Goal: Obtain resource: Download file/media

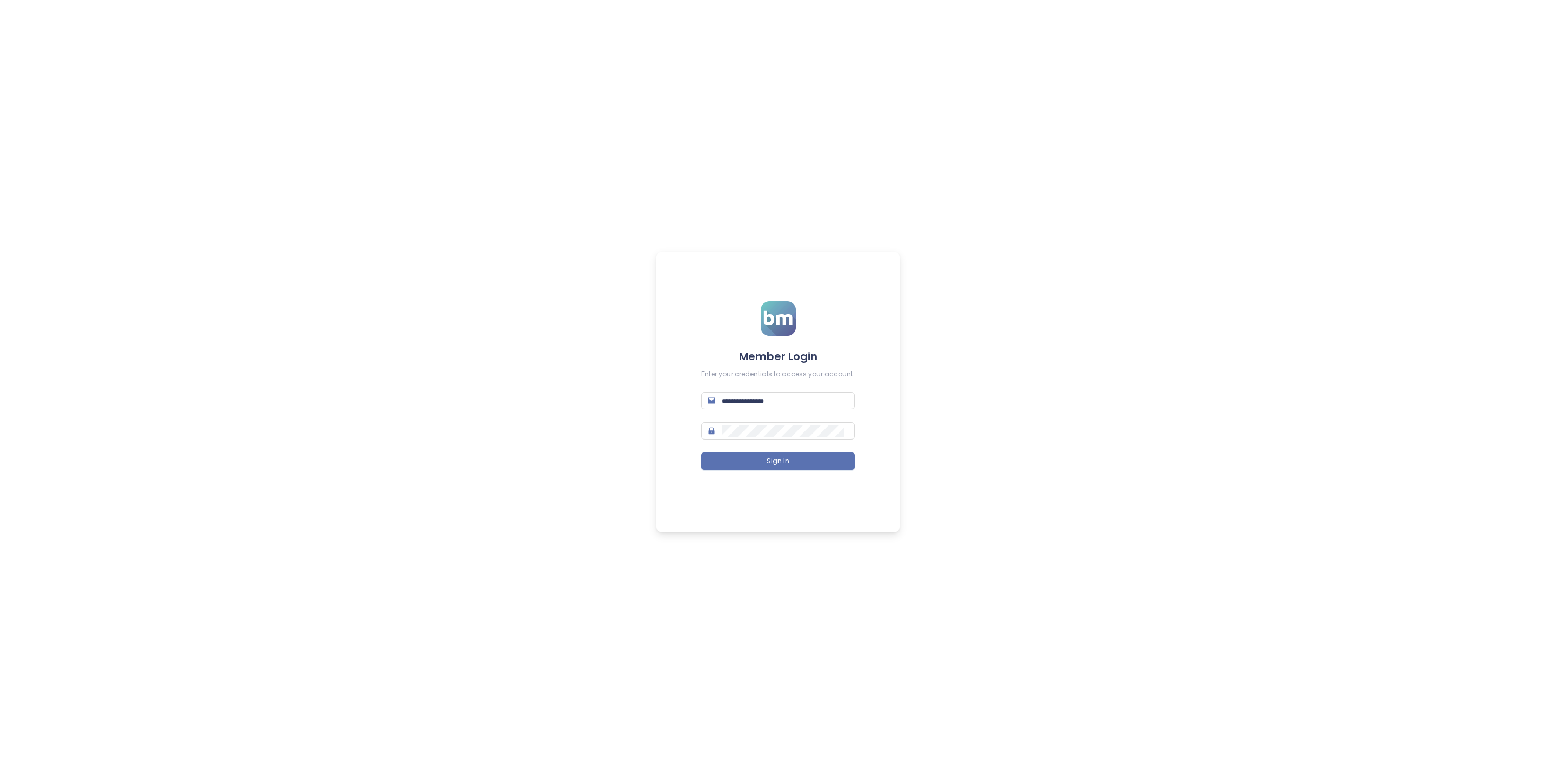
click at [795, 411] on form "Member Login Enter your credentials to access your account. Sign In" at bounding box center [777, 392] width 153 height 182
click at [792, 407] on span at bounding box center [777, 401] width 153 height 17
click at [790, 404] on input "text" at bounding box center [784, 400] width 126 height 12
type input "**********"
click at [833, 462] on button "Sign In" at bounding box center [777, 461] width 153 height 17
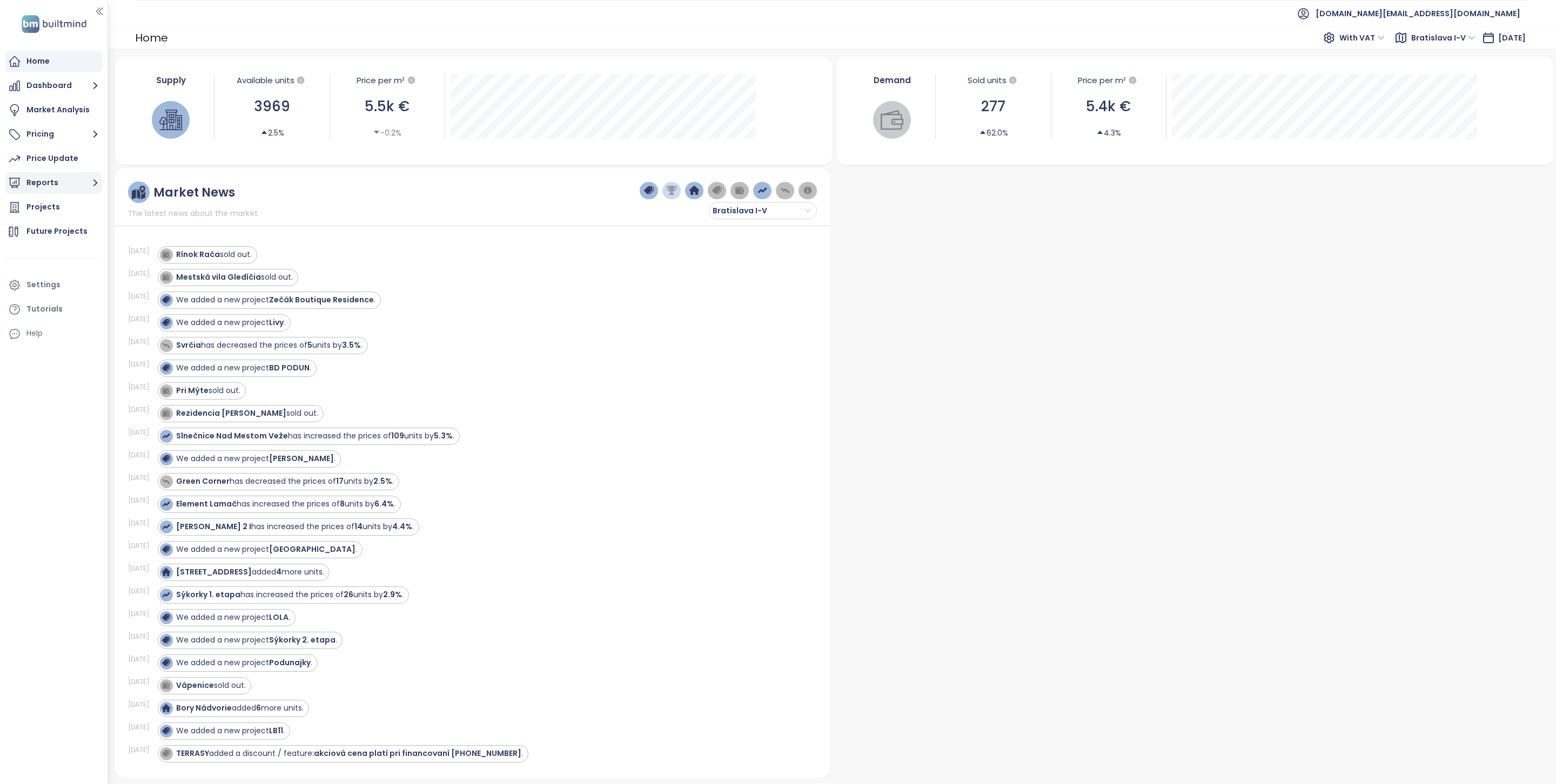
click at [57, 184] on button "Reports" at bounding box center [54, 183] width 97 height 22
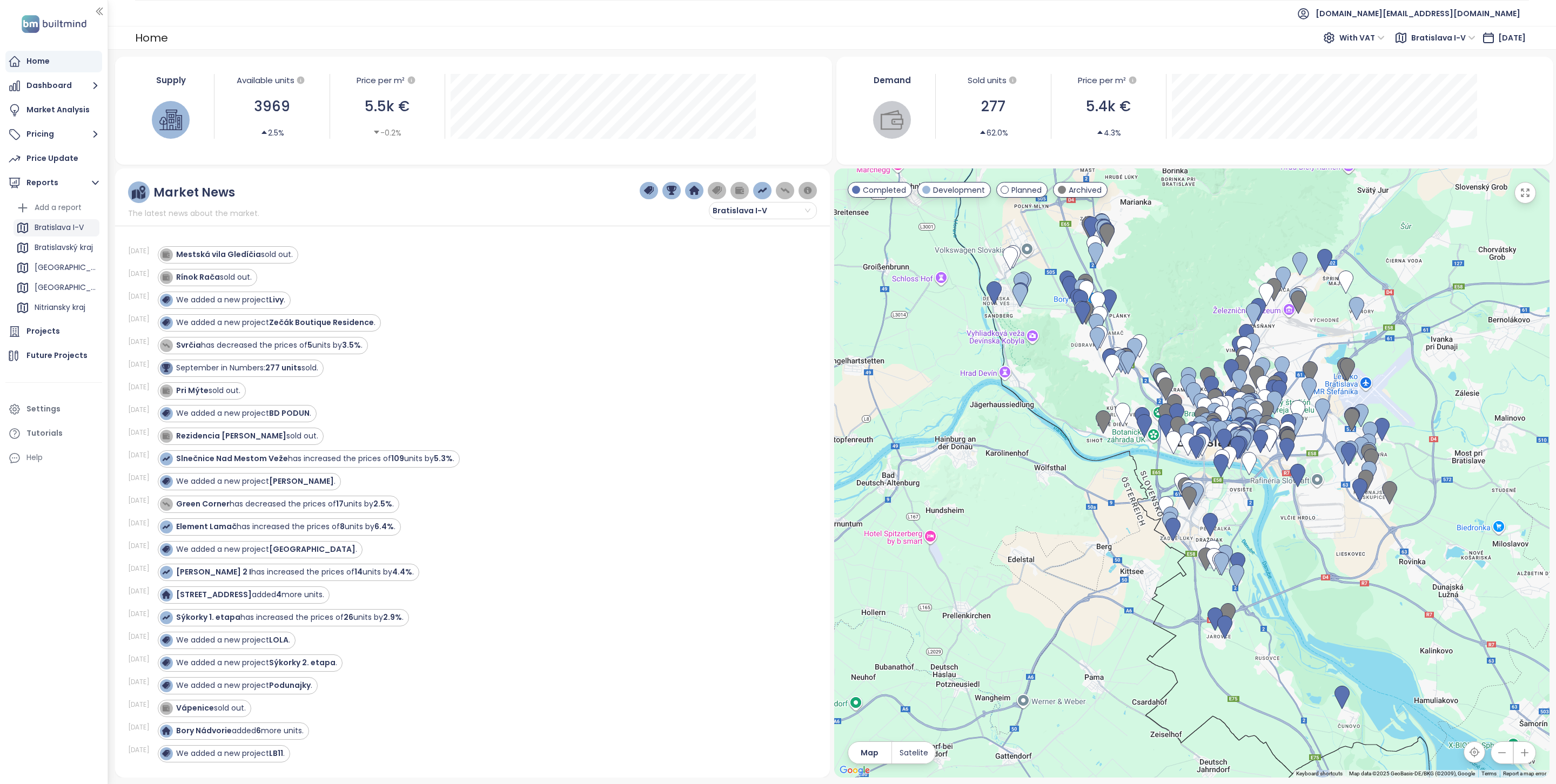
click at [60, 230] on div "Bratislava I-V" at bounding box center [59, 228] width 49 height 14
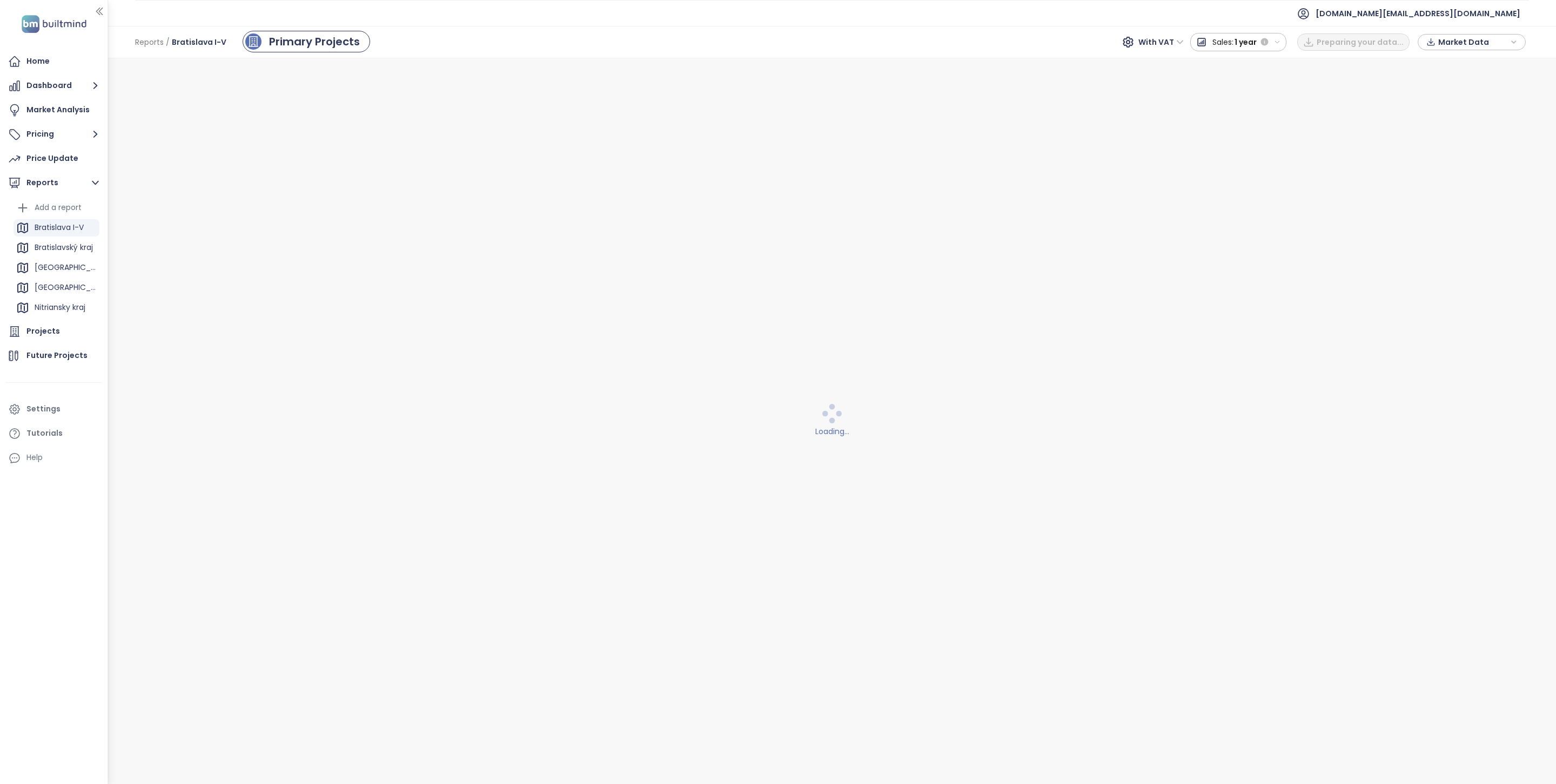
click at [1448, 40] on span "Market Data" at bounding box center [1473, 42] width 70 height 16
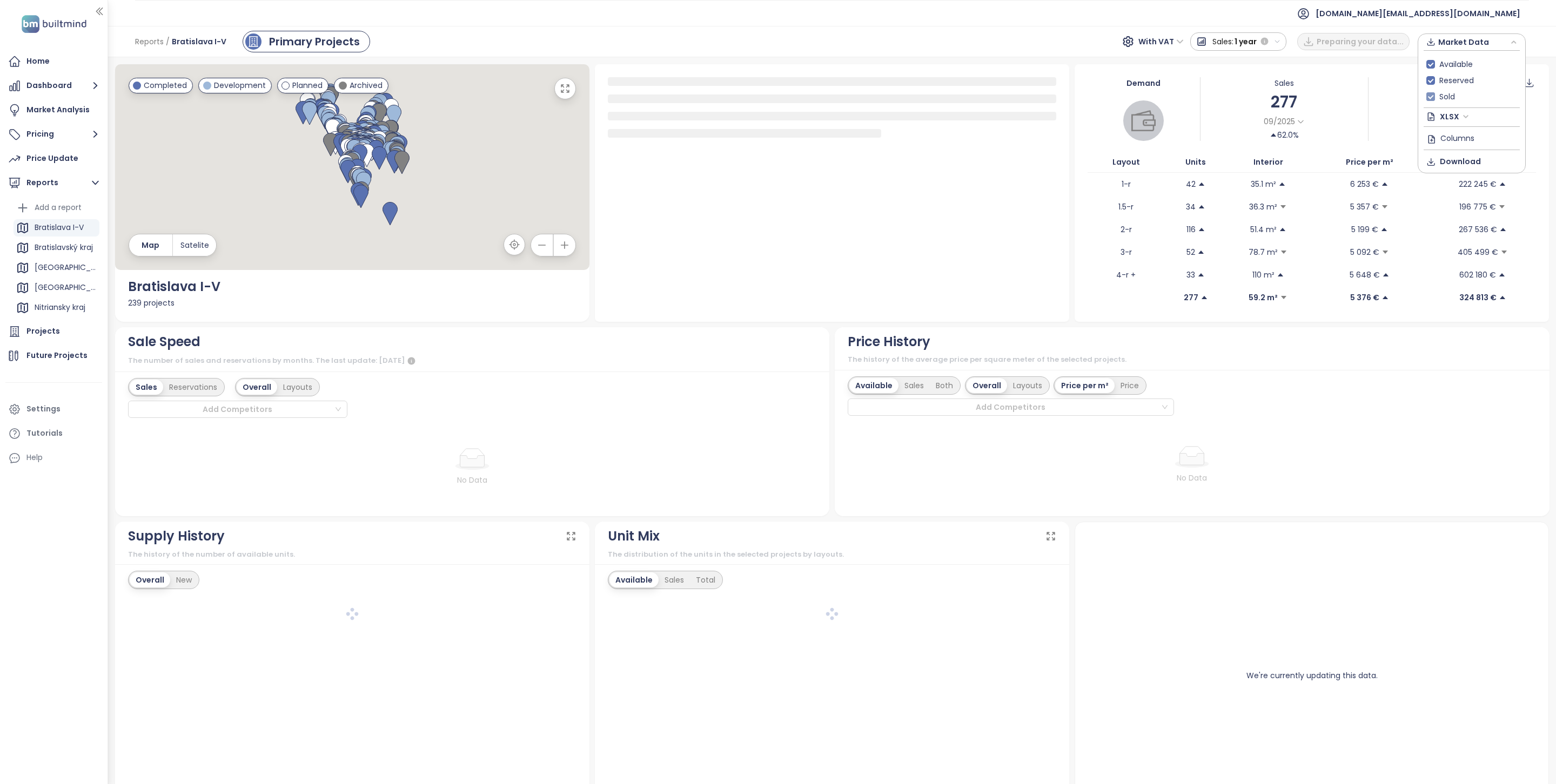
click at [1447, 96] on span "Sold" at bounding box center [1447, 96] width 24 height 12
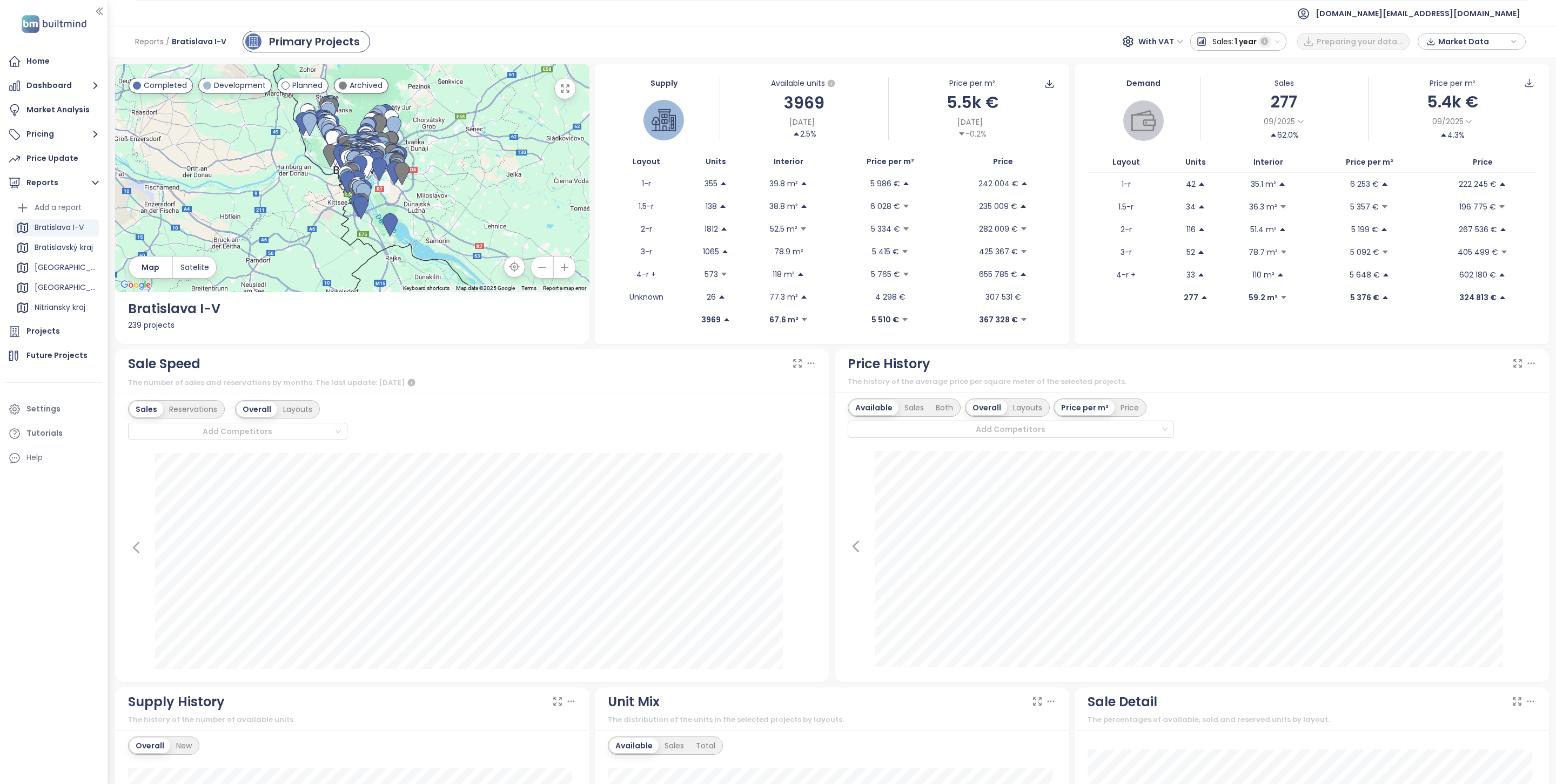
click at [1269, 38] on icon "button" at bounding box center [1265, 42] width 10 height 10
click at [1483, 39] on span "Market Data" at bounding box center [1473, 42] width 70 height 16
click at [1467, 165] on span "Download" at bounding box center [1460, 161] width 41 height 12
click at [1319, 47] on span "1 year" at bounding box center [1317, 41] width 22 height 19
